Goal: Find specific page/section: Find specific page/section

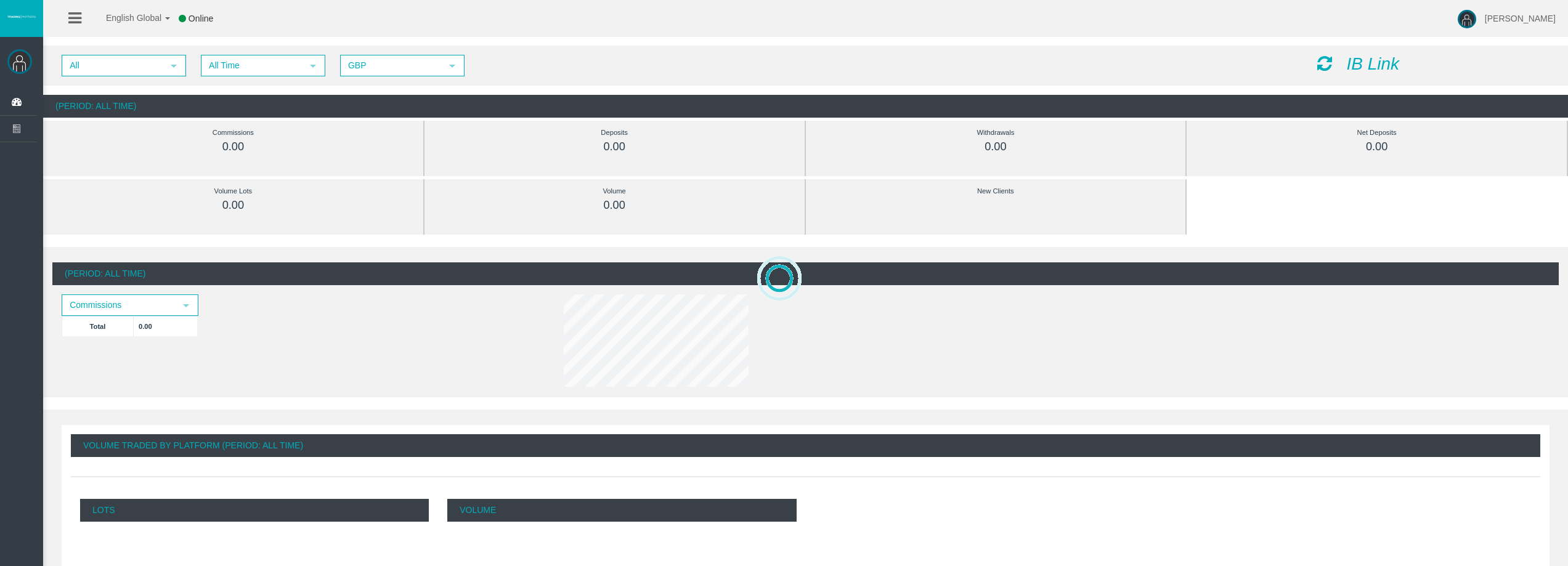
click at [302, 78] on div "All select All Time select 5 GBP select GBP IB Link" at bounding box center [805, 66] width 1525 height 40
click at [303, 78] on div "All select All Time select 5 GBP select GBP IB Link" at bounding box center [805, 66] width 1525 height 40
click at [299, 72] on span "All Time" at bounding box center [252, 66] width 100 height 19
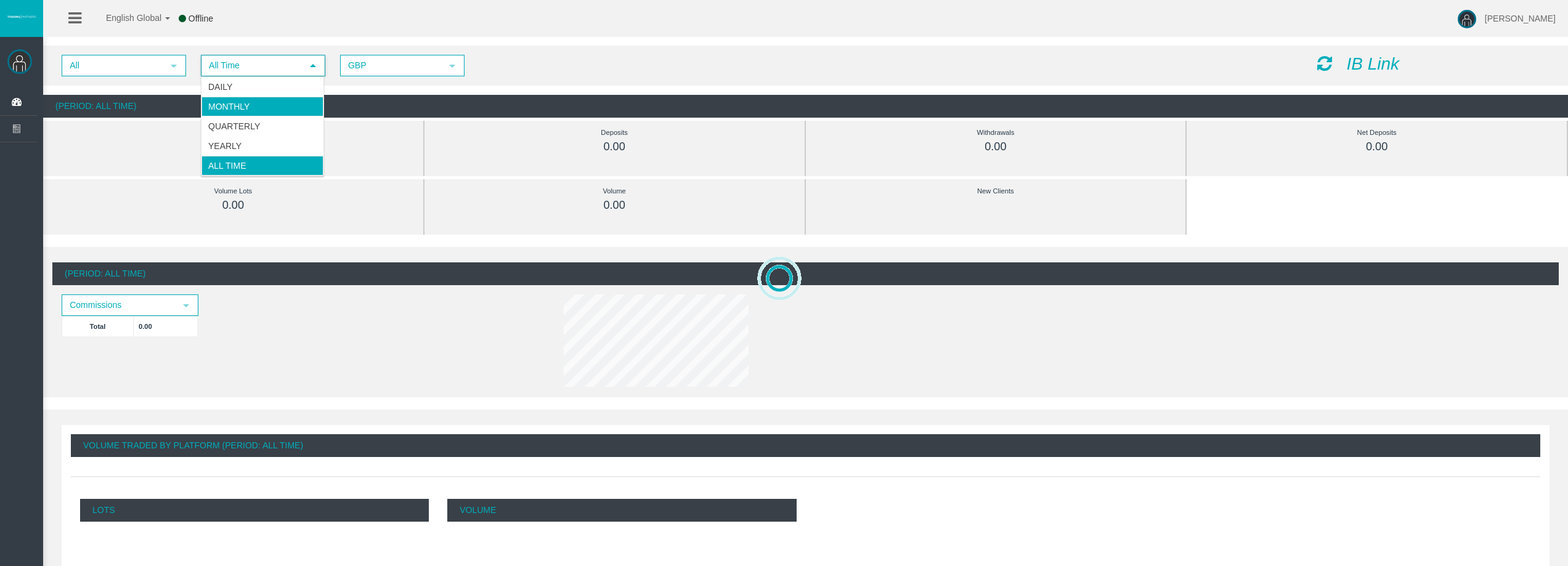
click at [301, 89] on li "Daily" at bounding box center [262, 87] width 122 height 19
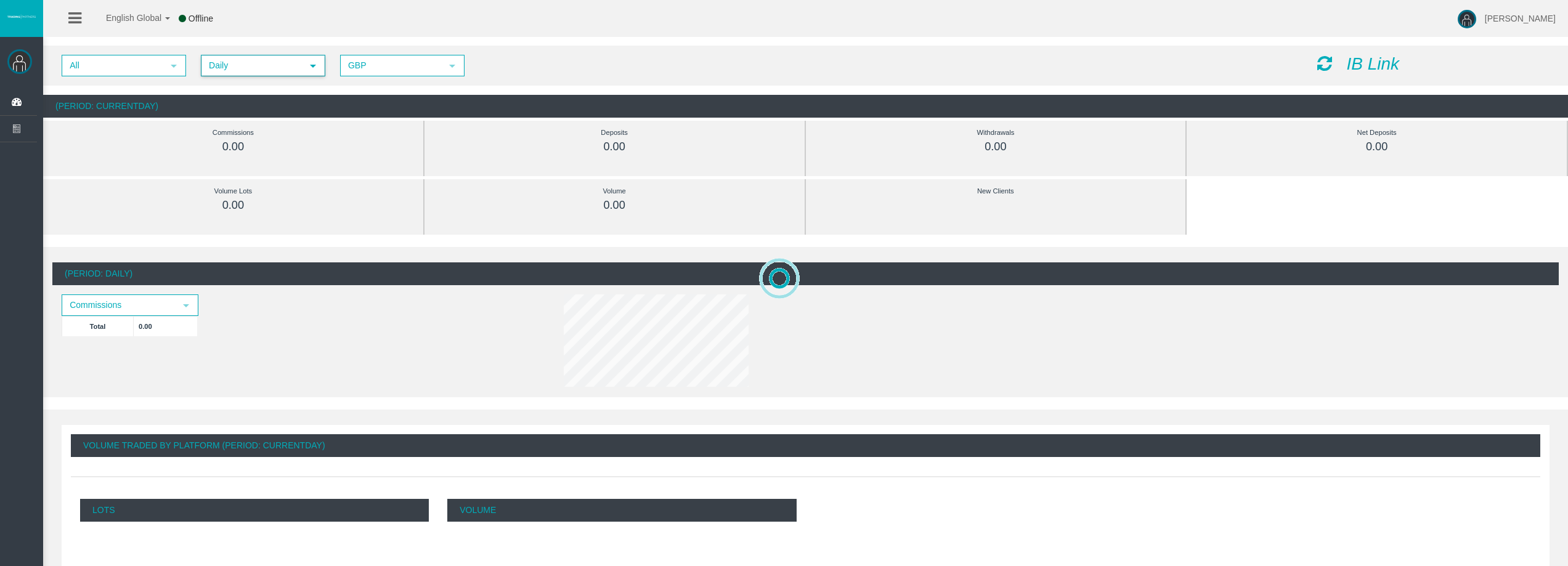
click at [667, 62] on div "All select Daily select 4 GBP select GBP" at bounding box center [680, 66] width 1255 height 21
click at [1336, 58] on div "IB Link" at bounding box center [1434, 64] width 252 height 19
click at [1327, 59] on icon at bounding box center [1324, 64] width 15 height 17
click at [256, 61] on span "Daily" at bounding box center [252, 66] width 100 height 19
click at [260, 78] on li "Daily" at bounding box center [262, 87] width 122 height 19
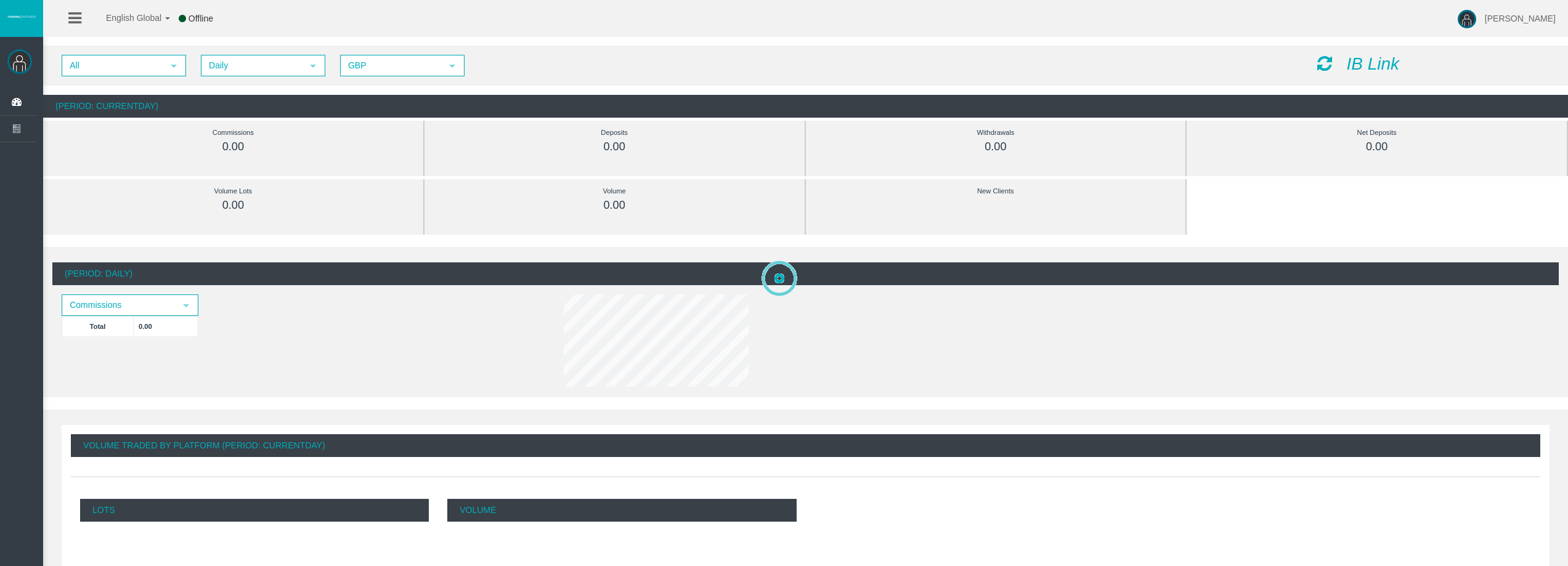
click at [1316, 73] on div "IB Link" at bounding box center [1434, 64] width 252 height 19
click at [1324, 69] on icon at bounding box center [1324, 64] width 15 height 17
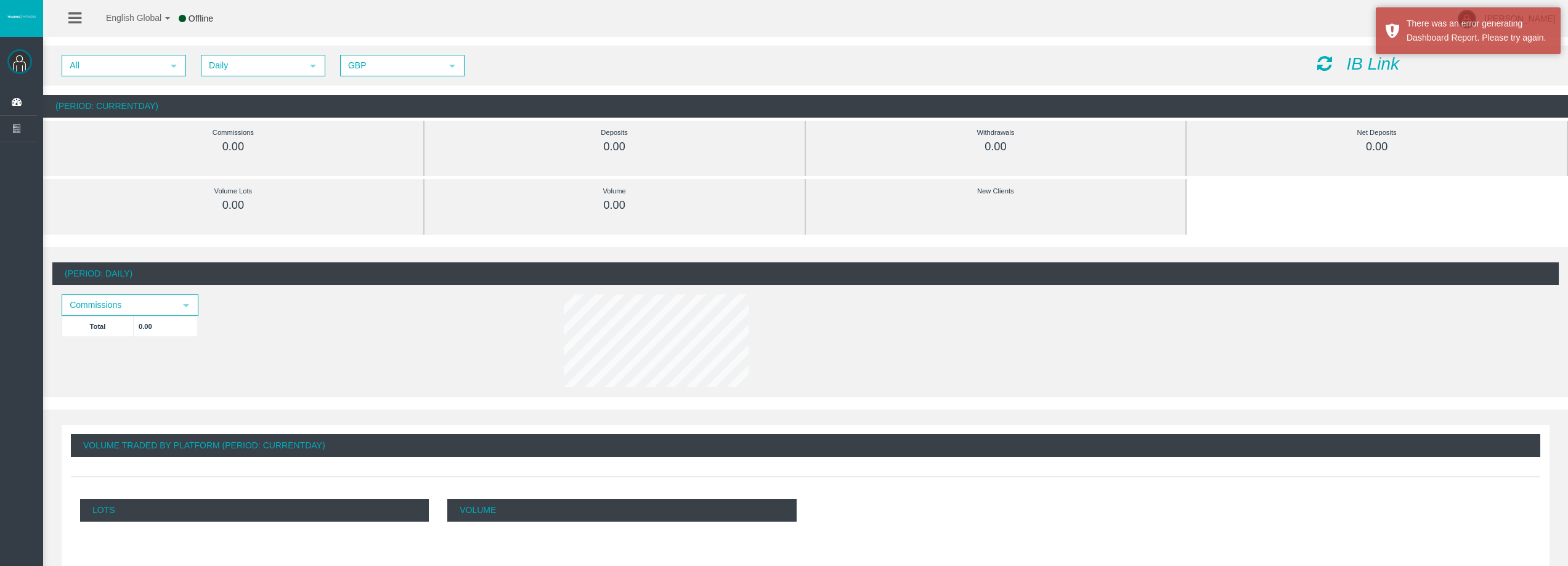
click at [1325, 60] on icon at bounding box center [1324, 64] width 15 height 17
